Goal: Check status: Check status

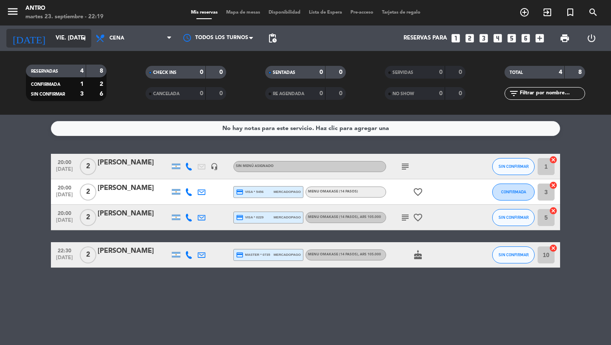
click at [71, 38] on input "vie. [DATE]" at bounding box center [88, 38] width 75 height 15
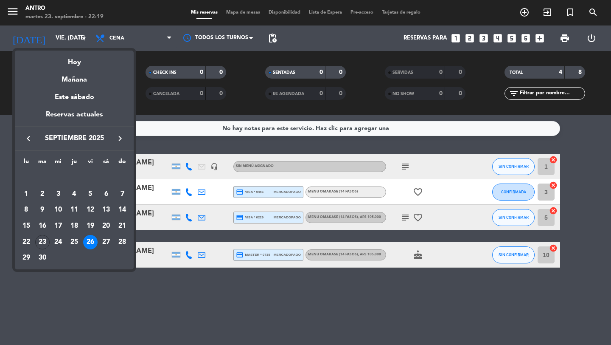
click at [61, 237] on div "24" at bounding box center [58, 242] width 14 height 14
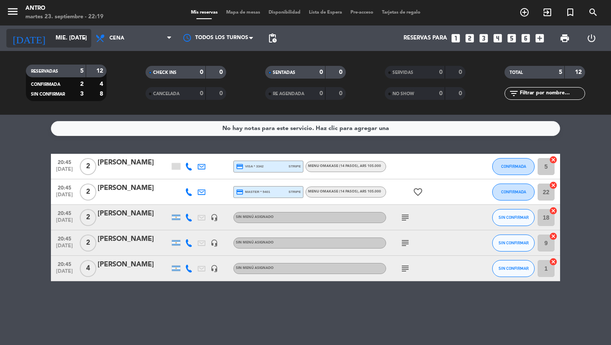
click at [57, 39] on input "mié. [DATE]" at bounding box center [88, 38] width 75 height 15
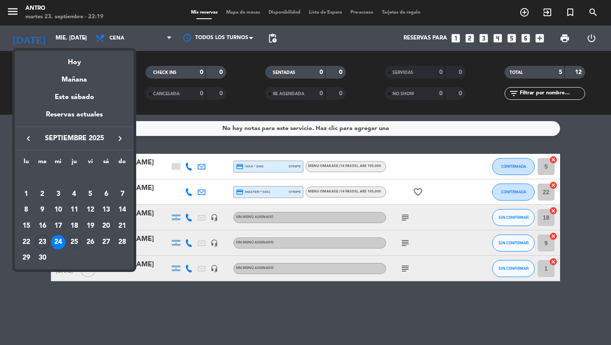
click at [75, 244] on div "25" at bounding box center [74, 242] width 14 height 14
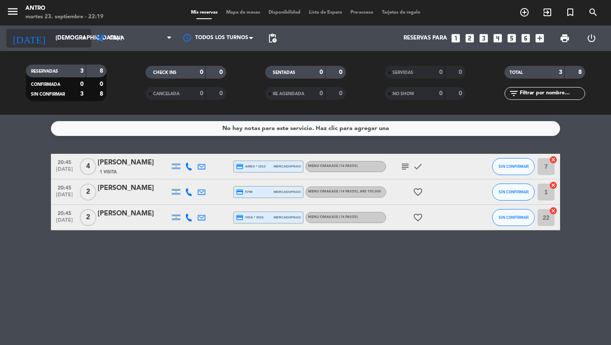
click at [55, 39] on input "[DEMOGRAPHIC_DATA] [DATE]" at bounding box center [88, 38] width 75 height 15
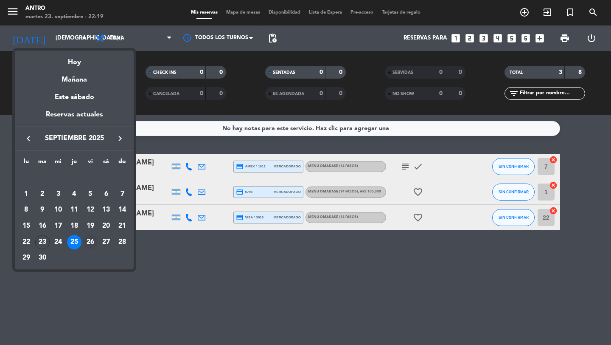
click at [93, 240] on div "26" at bounding box center [90, 242] width 14 height 14
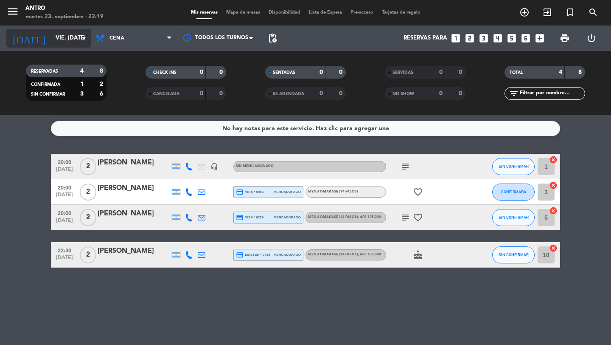
click at [64, 37] on input "vie. [DATE]" at bounding box center [88, 38] width 75 height 15
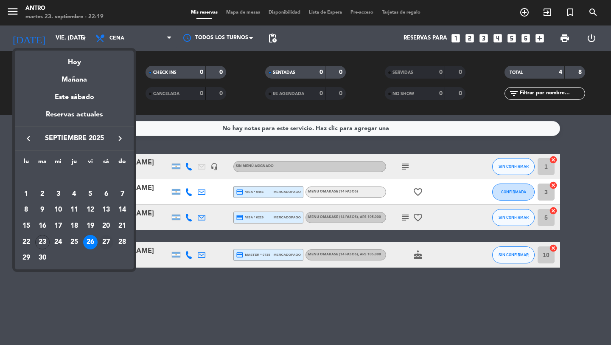
click at [109, 248] on div "27" at bounding box center [106, 242] width 14 height 14
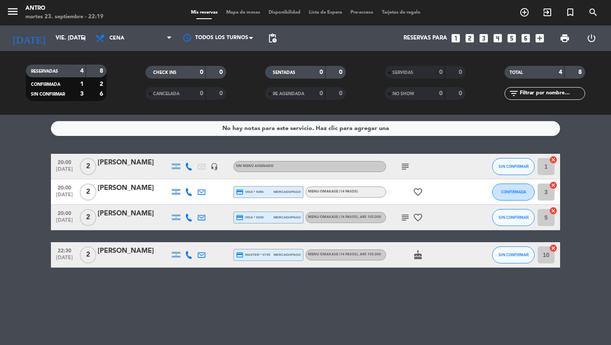
type input "sáb. [DATE]"
